Goal: Task Accomplishment & Management: Use online tool/utility

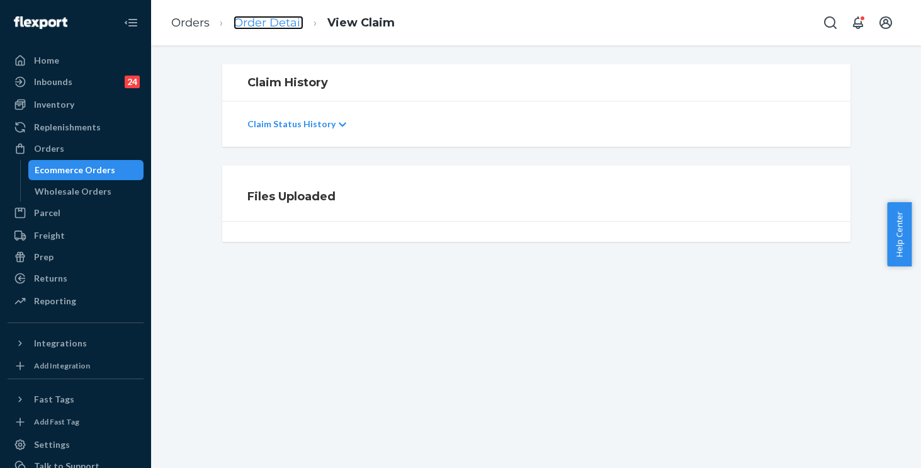
click at [277, 23] on link "Order Detail" at bounding box center [268, 23] width 70 height 14
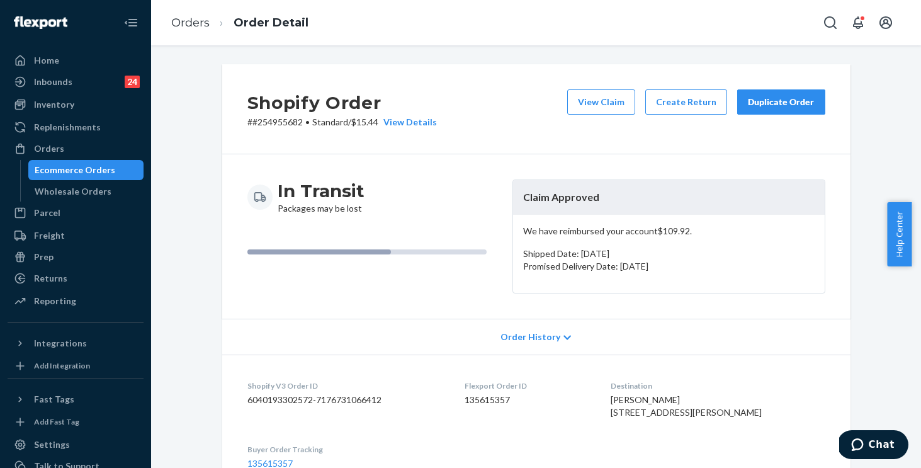
click at [761, 101] on div "Duplicate Order" at bounding box center [781, 102] width 67 height 13
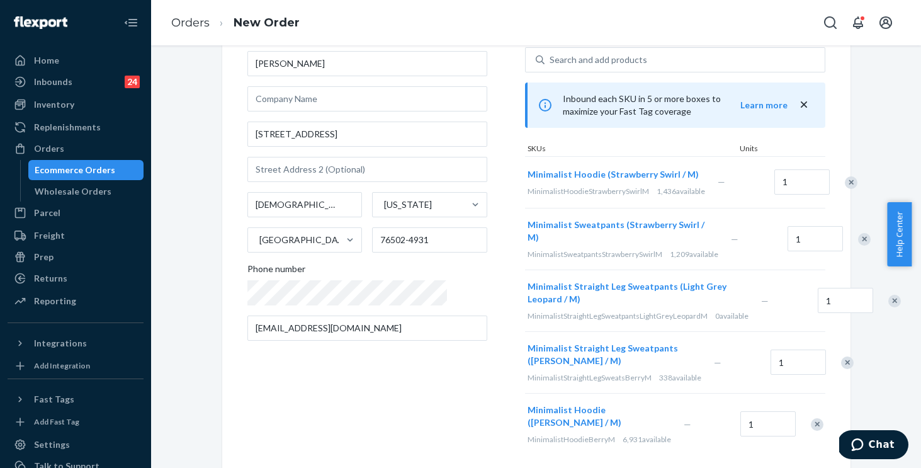
scroll to position [189, 0]
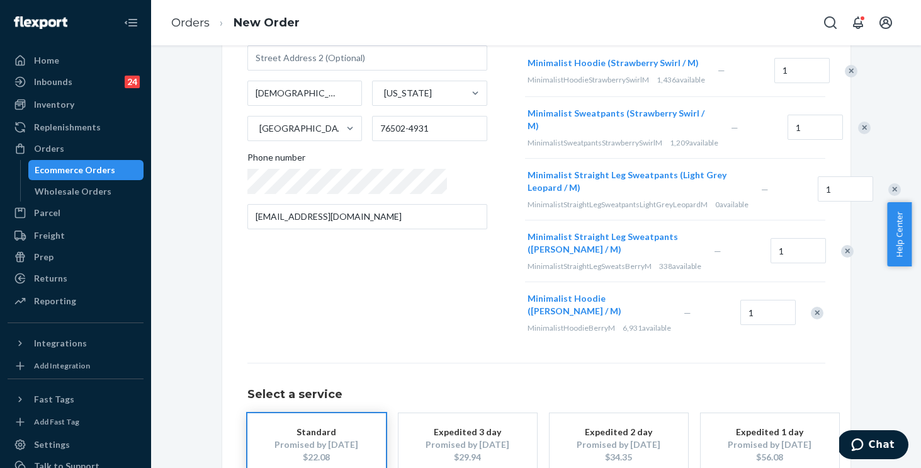
click at [888, 192] on div "Remove Item" at bounding box center [894, 189] width 13 height 13
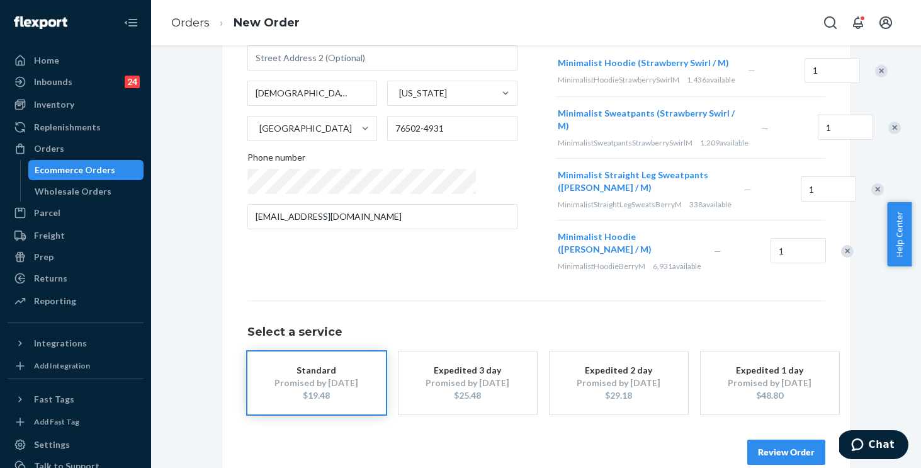
scroll to position [0, 0]
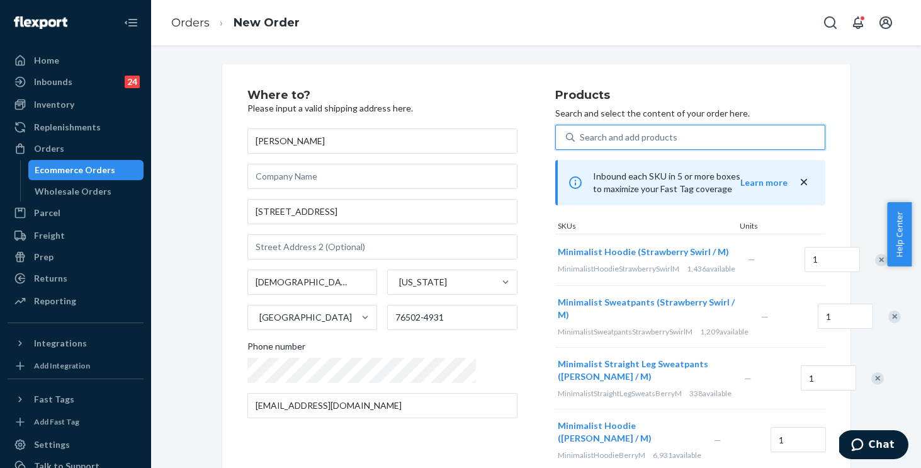
click at [582, 131] on div "Search and add products" at bounding box center [629, 137] width 98 height 13
click at [581, 131] on input "0 results available. Use Up and Down to choose options, press Enter to select t…" at bounding box center [580, 137] width 1 height 13
paste input "Minimalist Straight Leg Sweatpants Forest / M"
type input "Minimalist Straight Leg Sweatpants Forest / M"
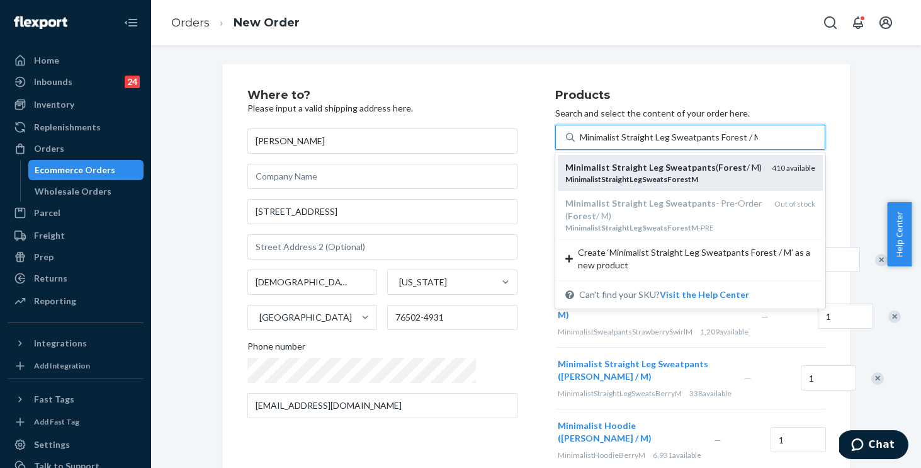
click at [576, 174] on em "MinimalistStraightLegSweatsForestM" at bounding box center [631, 178] width 133 height 9
click at [580, 143] on input "Minimalist Straight Leg Sweatpants Forest / M" at bounding box center [669, 137] width 178 height 13
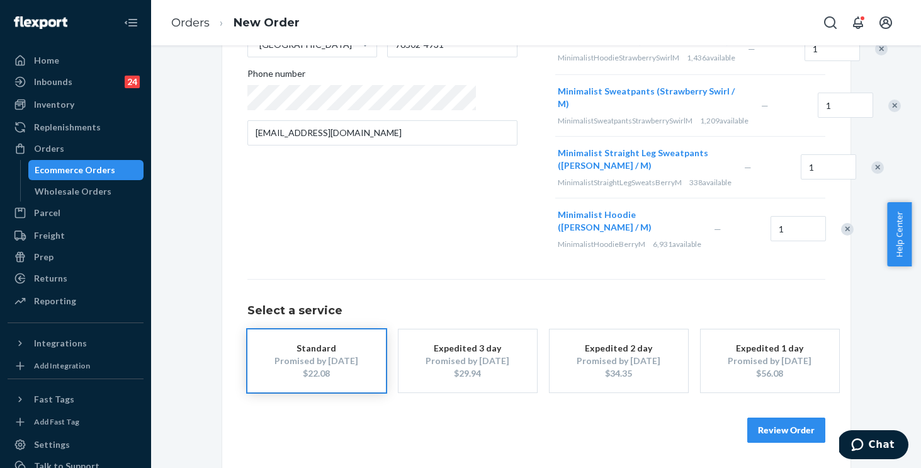
scroll to position [316, 0]
click at [764, 435] on button "Review Order" at bounding box center [786, 429] width 78 height 25
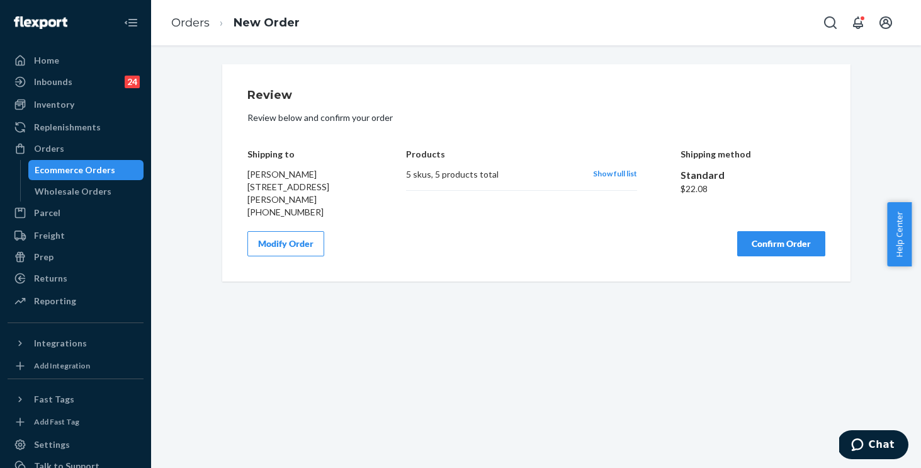
click at [775, 241] on button "Confirm Order" at bounding box center [781, 243] width 88 height 25
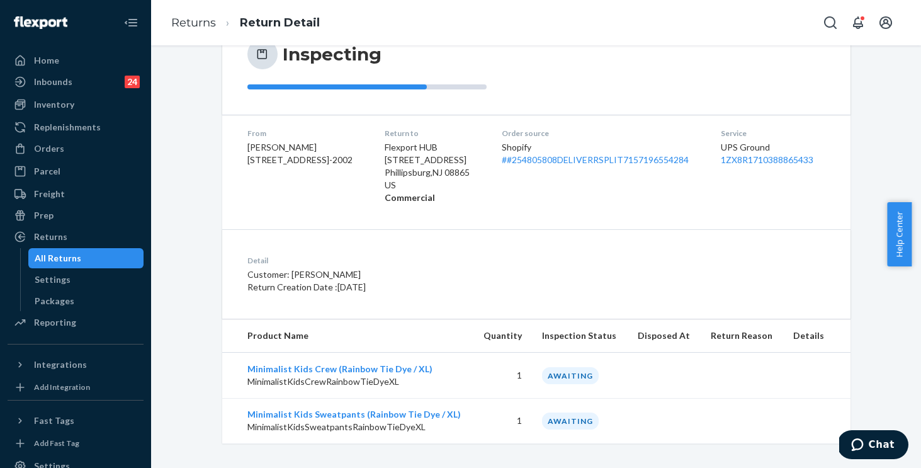
scroll to position [147, 0]
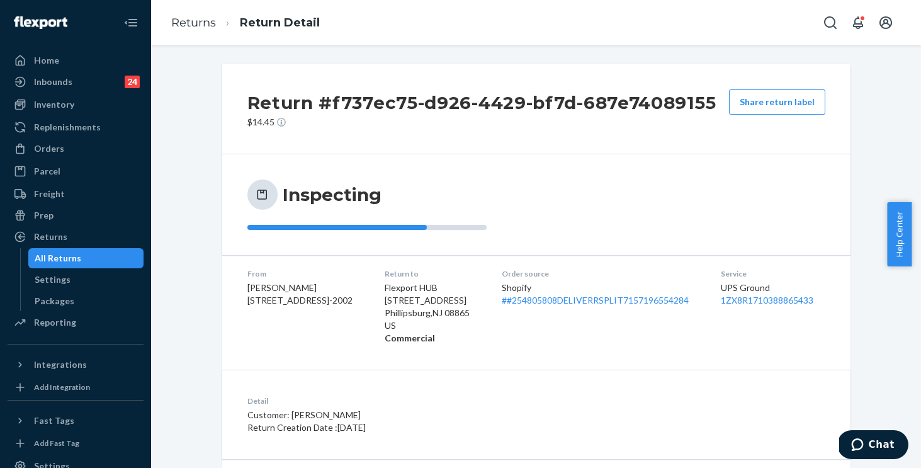
click at [634, 203] on div "Inspecting" at bounding box center [536, 204] width 578 height 50
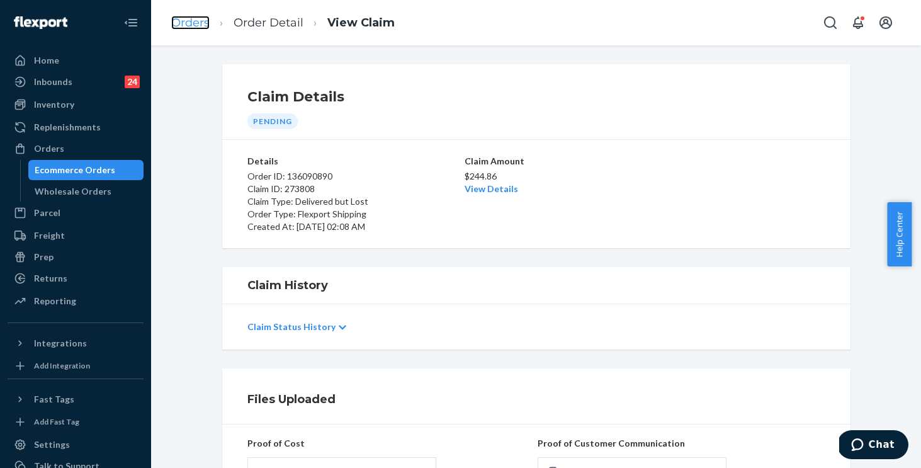
click at [193, 22] on link "Orders" at bounding box center [190, 23] width 38 height 14
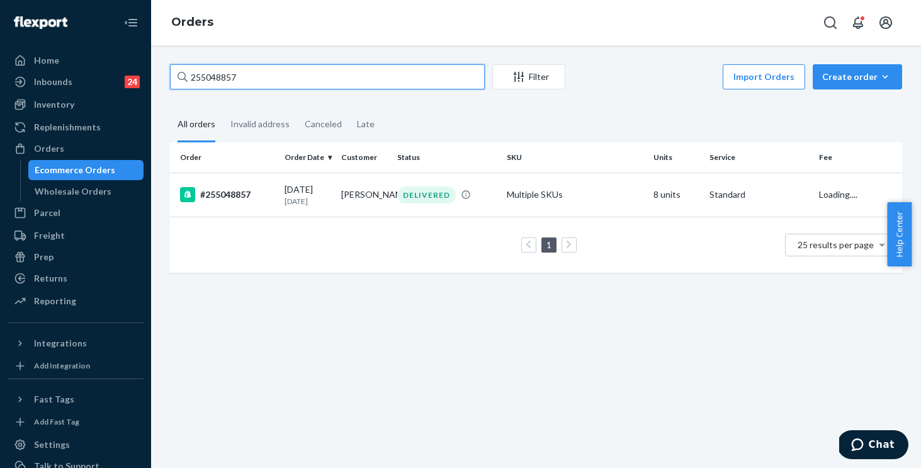
click at [337, 77] on input "255048857" at bounding box center [327, 76] width 315 height 25
drag, startPoint x: 35, startPoint y: 35, endPoint x: 0, endPoint y: 26, distance: 36.3
click at [0, 26] on div "Home Inbounds 24 Shipping Plans Problems 24 Inventory Products Replenishments O…" at bounding box center [460, 234] width 921 height 468
paste input "7752"
type input "255047752"
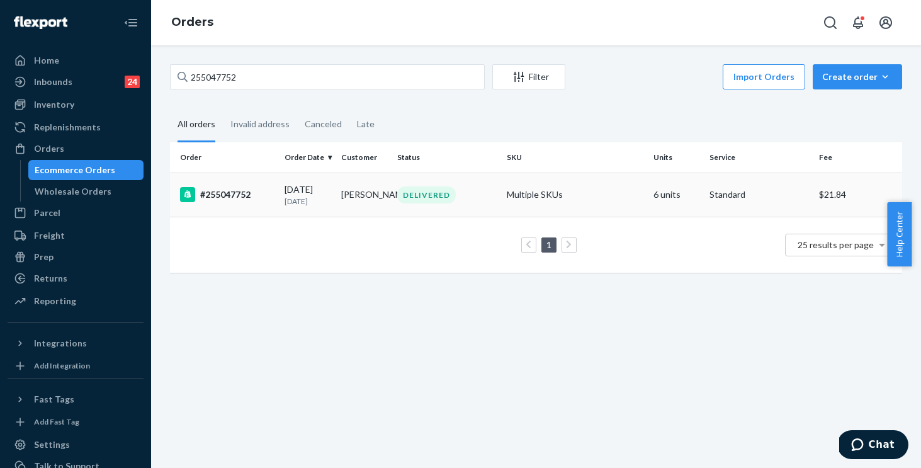
click at [469, 194] on div "DELIVERED" at bounding box center [447, 194] width 104 height 17
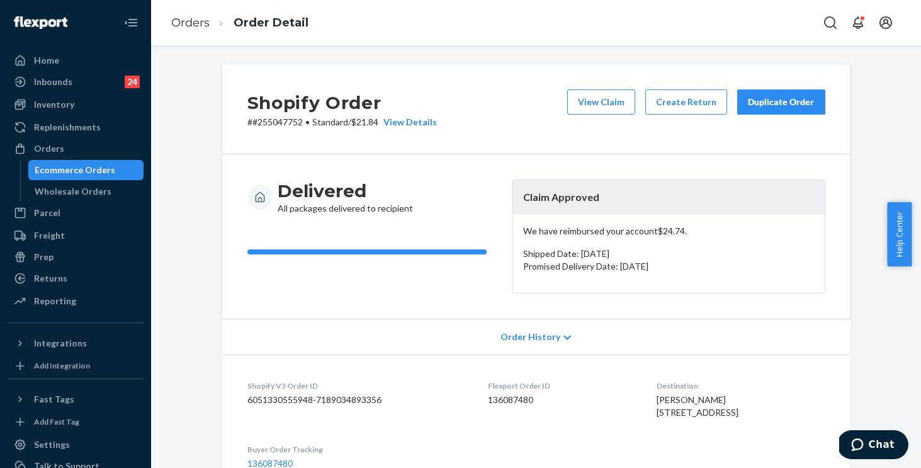
click at [486, 182] on div "Delivered All packages delivered to recipient" at bounding box center [374, 196] width 255 height 35
click at [609, 101] on button "View Claim" at bounding box center [601, 101] width 68 height 25
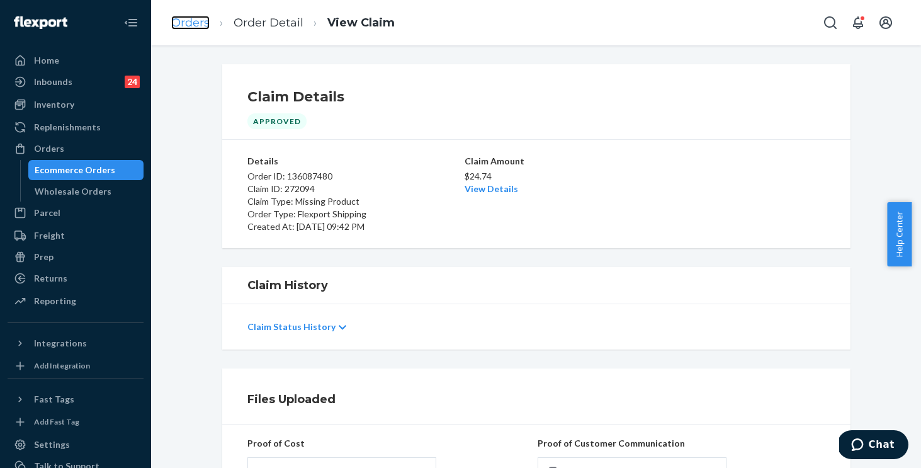
click at [189, 24] on link "Orders" at bounding box center [190, 23] width 38 height 14
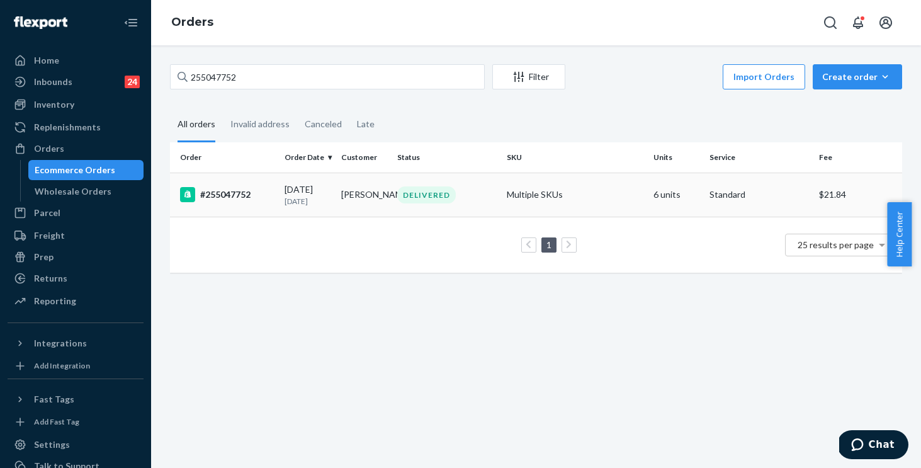
click at [264, 201] on div "#255047752" at bounding box center [227, 194] width 94 height 15
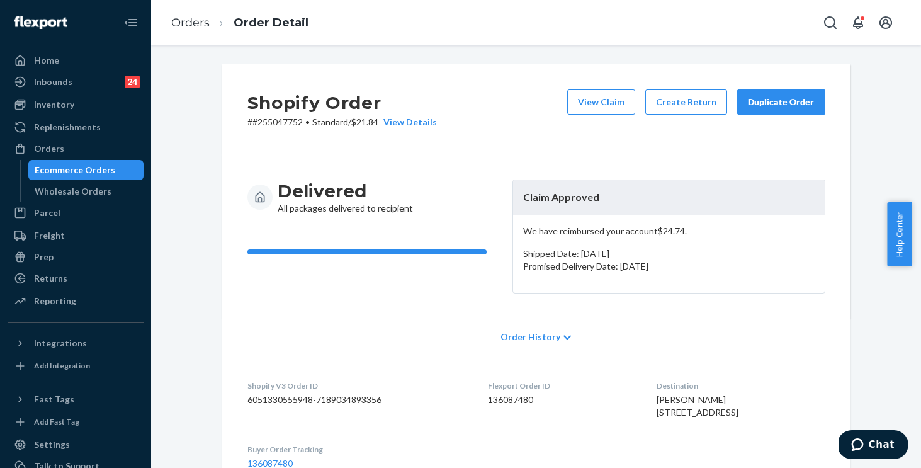
click at [775, 103] on div "Duplicate Order" at bounding box center [781, 102] width 67 height 13
click at [500, 84] on div "Shopify Order # #255047752 • Standard / $21.84 View Details View Claim Create R…" at bounding box center [536, 109] width 628 height 90
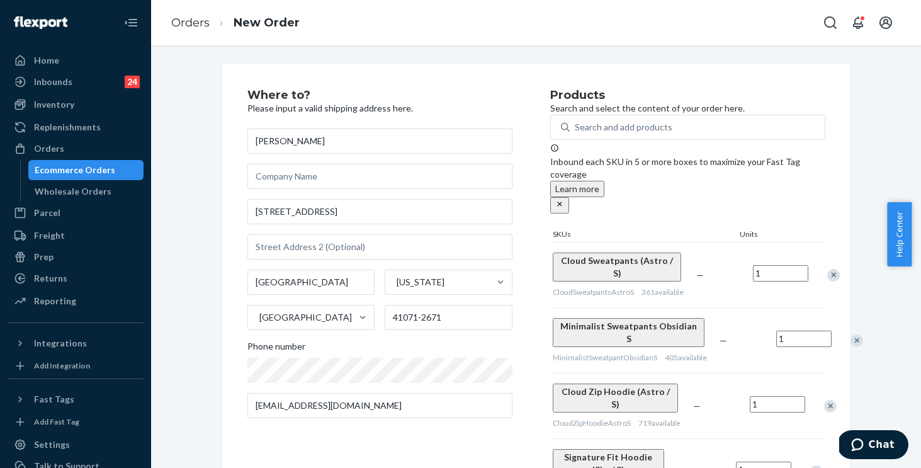
click at [850, 334] on div "Remove Item" at bounding box center [856, 340] width 13 height 13
click at [811, 325] on div at bounding box center [822, 339] width 31 height 33
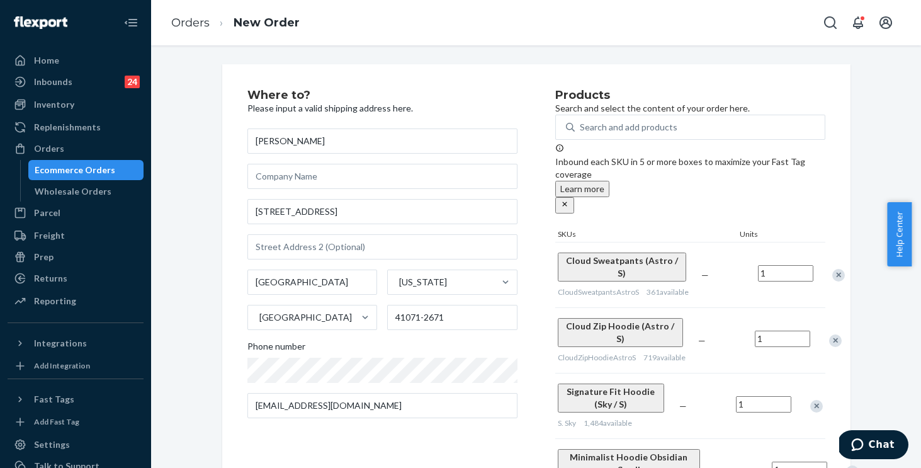
click at [829, 334] on div "Remove Item" at bounding box center [835, 340] width 13 height 13
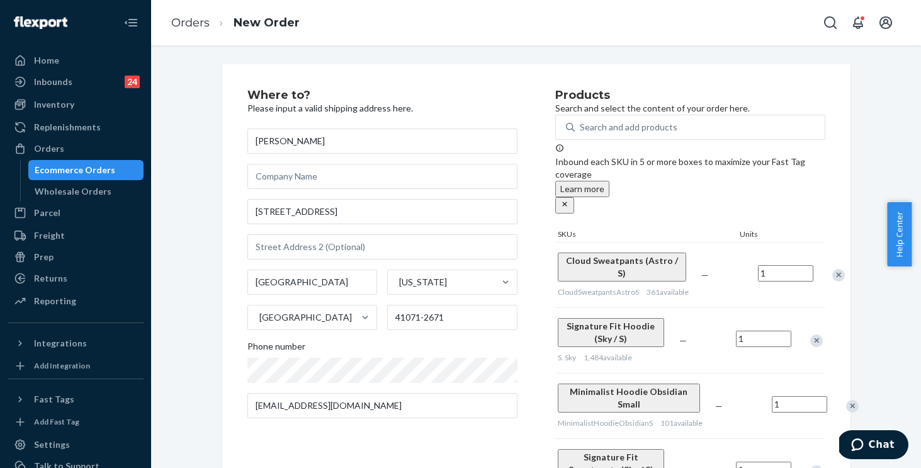
click at [811, 334] on div "Remove Item" at bounding box center [816, 340] width 13 height 13
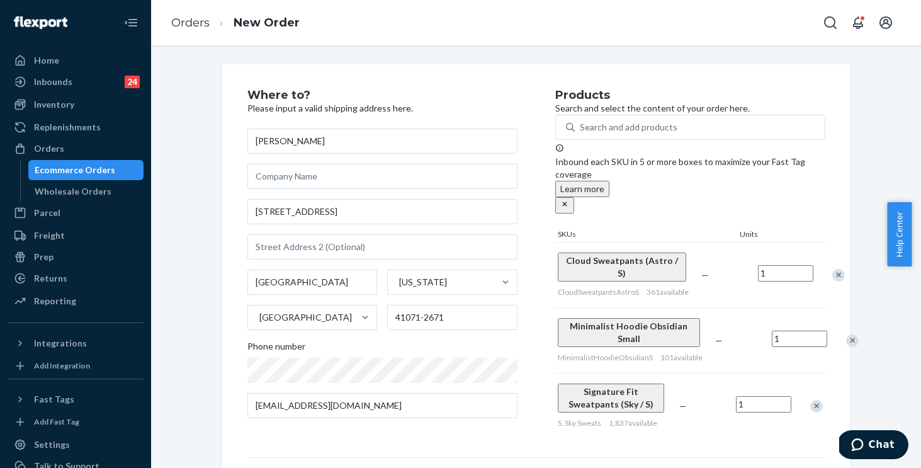
click at [829, 331] on div at bounding box center [844, 339] width 31 height 33
click at [846, 339] on div "Remove Item" at bounding box center [852, 340] width 13 height 13
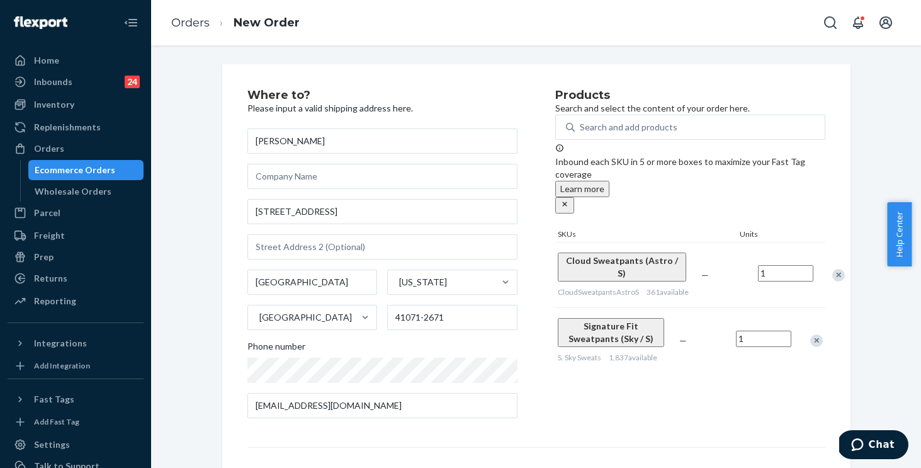
click at [811, 338] on div "Remove Item" at bounding box center [816, 340] width 13 height 13
click at [642, 323] on div "Products Search and select the content of your order here. Search and add produ…" at bounding box center [690, 258] width 270 height 339
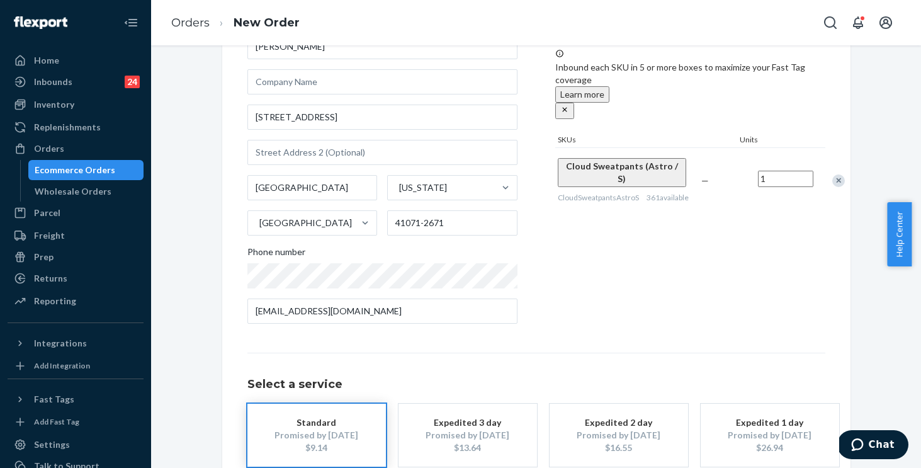
scroll to position [168, 0]
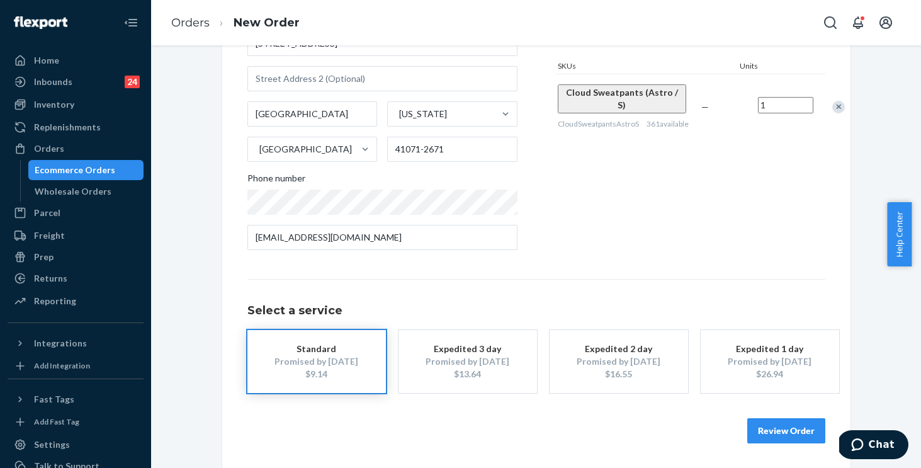
click at [804, 430] on button "Review Order" at bounding box center [786, 430] width 78 height 25
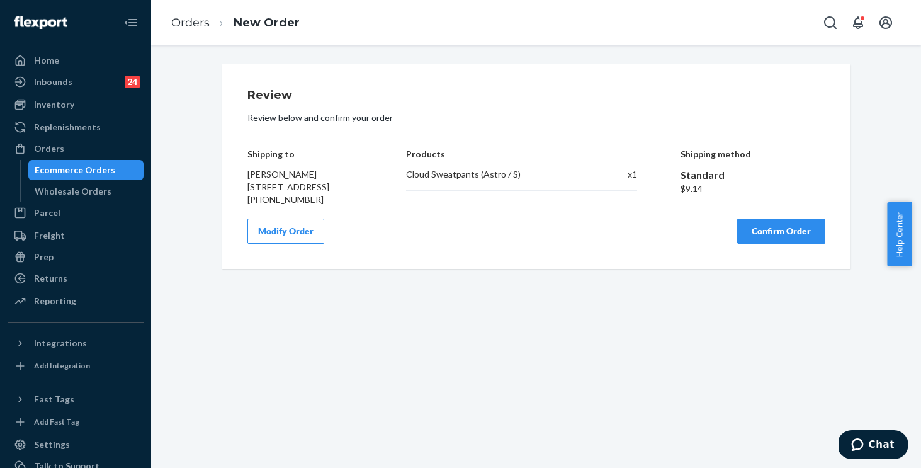
click at [746, 244] on button "Confirm Order" at bounding box center [781, 230] width 88 height 25
